Goal: Check status

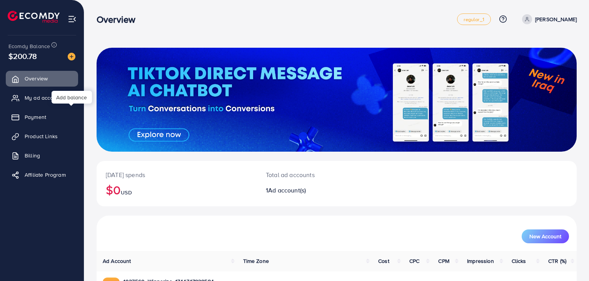
scroll to position [53, 0]
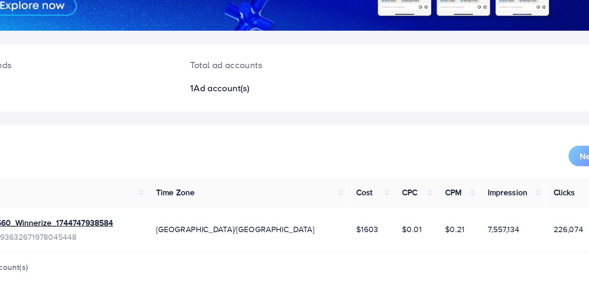
scroll to position [53, 0]
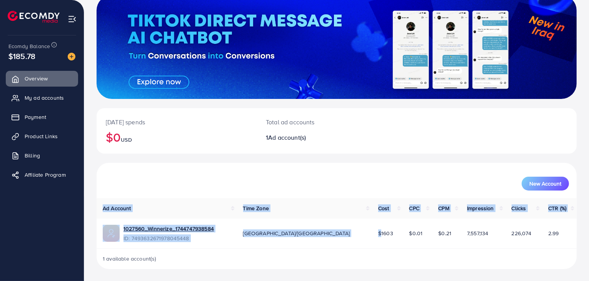
drag, startPoint x: 331, startPoint y: 235, endPoint x: 586, endPoint y: 233, distance: 254.7
click at [586, 233] on div "Today's spends $0 USD Total ad accounts 1 Ad account(s) New Account Ad Account …" at bounding box center [336, 114] width 505 height 334
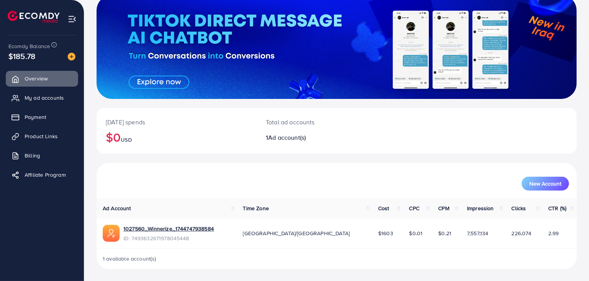
drag, startPoint x: 586, startPoint y: 233, endPoint x: 231, endPoint y: 117, distance: 373.3
click at [231, 117] on div "Today's spends $0 USD Total ad accounts 1 Ad account(s) New Account Ad Account …" at bounding box center [336, 114] width 505 height 334
